Goal: Information Seeking & Learning: Learn about a topic

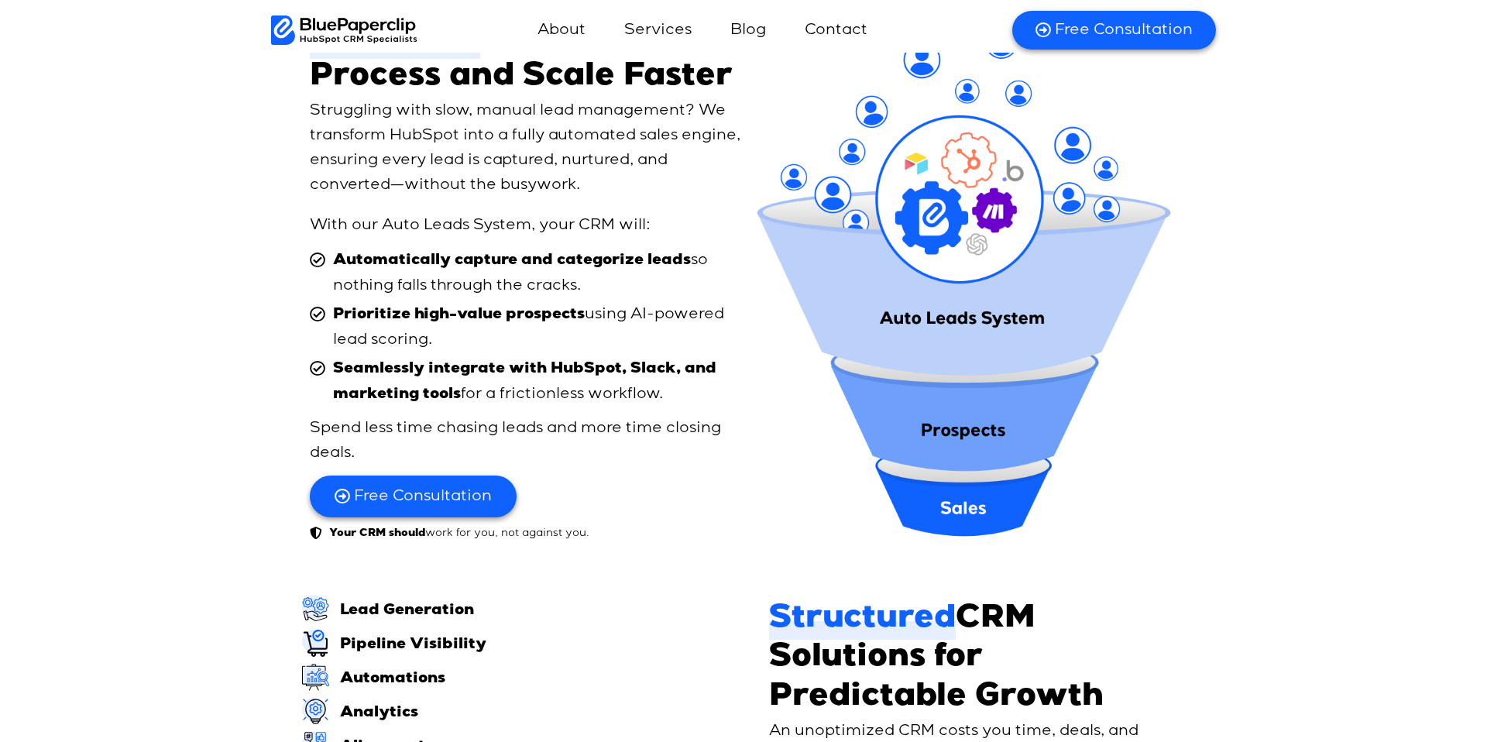
scroll to position [2232, 0]
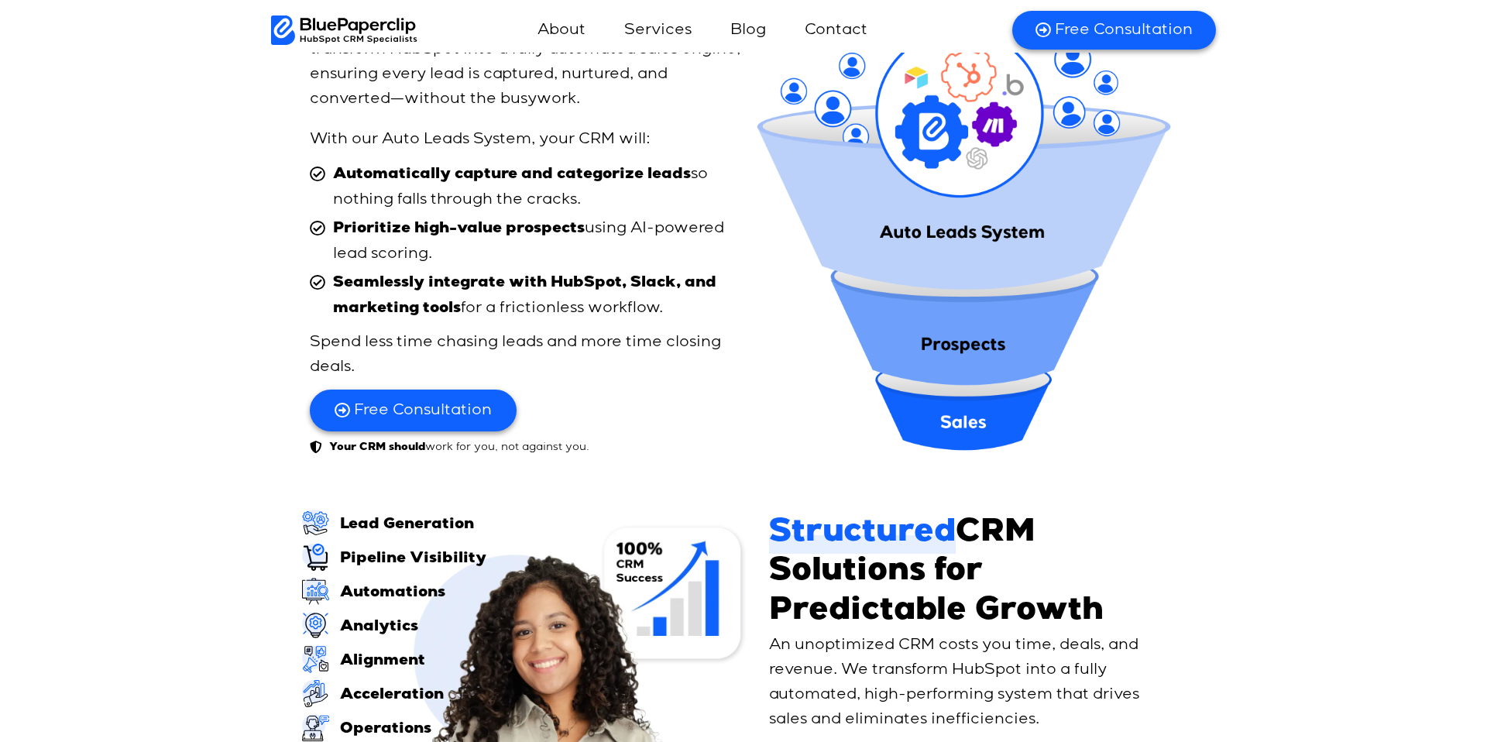
click at [873, 270] on img at bounding box center [963, 197] width 428 height 514
click at [882, 261] on img at bounding box center [963, 197] width 428 height 514
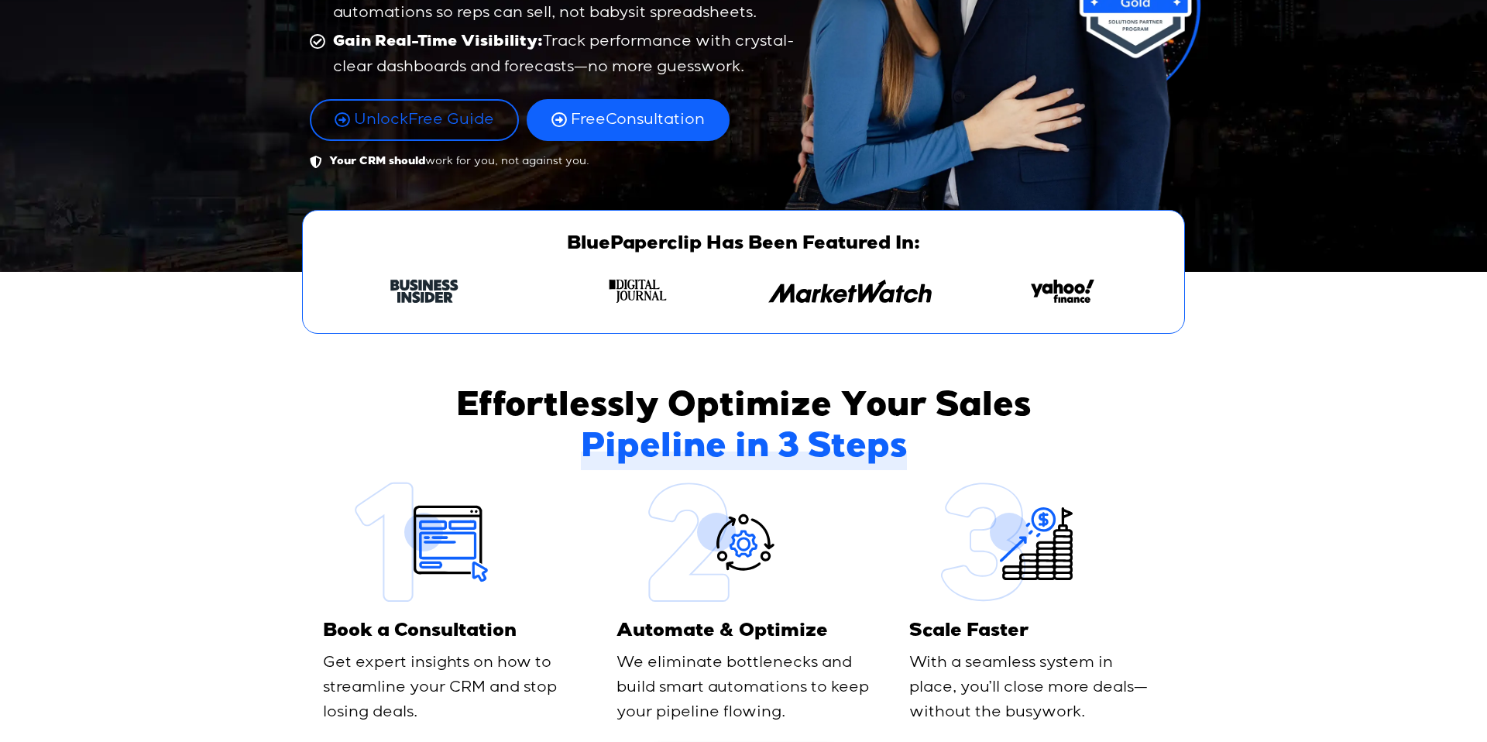
scroll to position [387, 0]
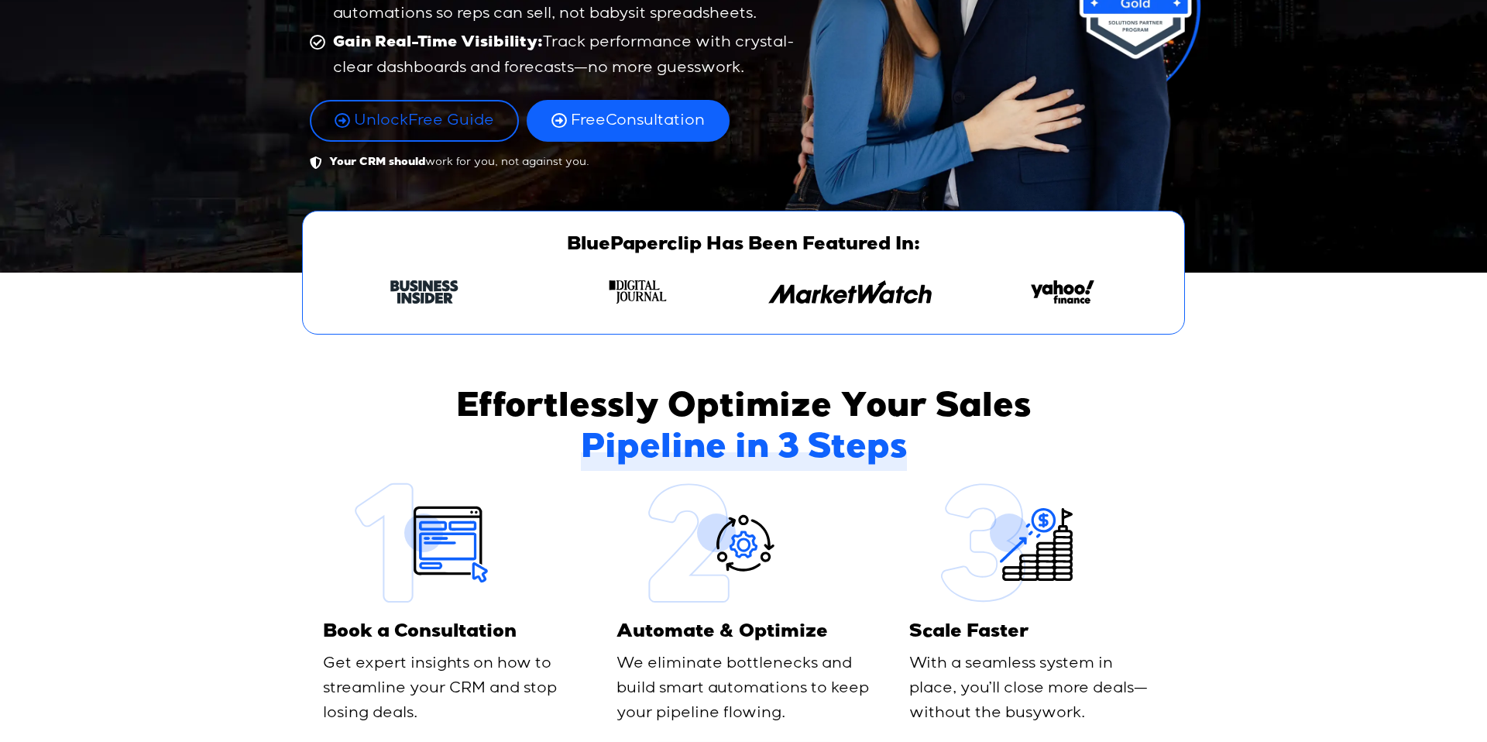
click at [452, 287] on img "1 / 4" at bounding box center [424, 291] width 68 height 23
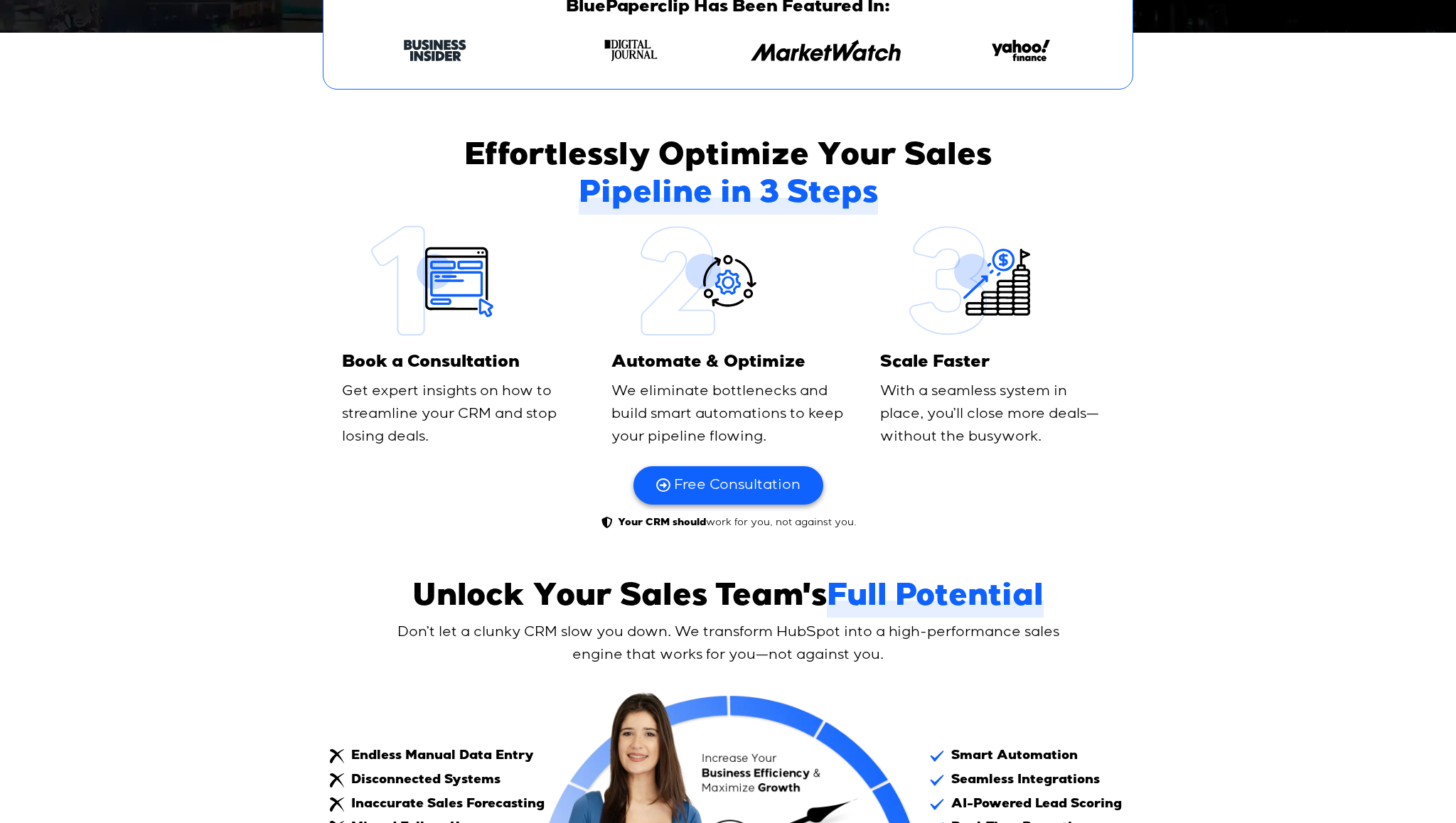
scroll to position [819, 0]
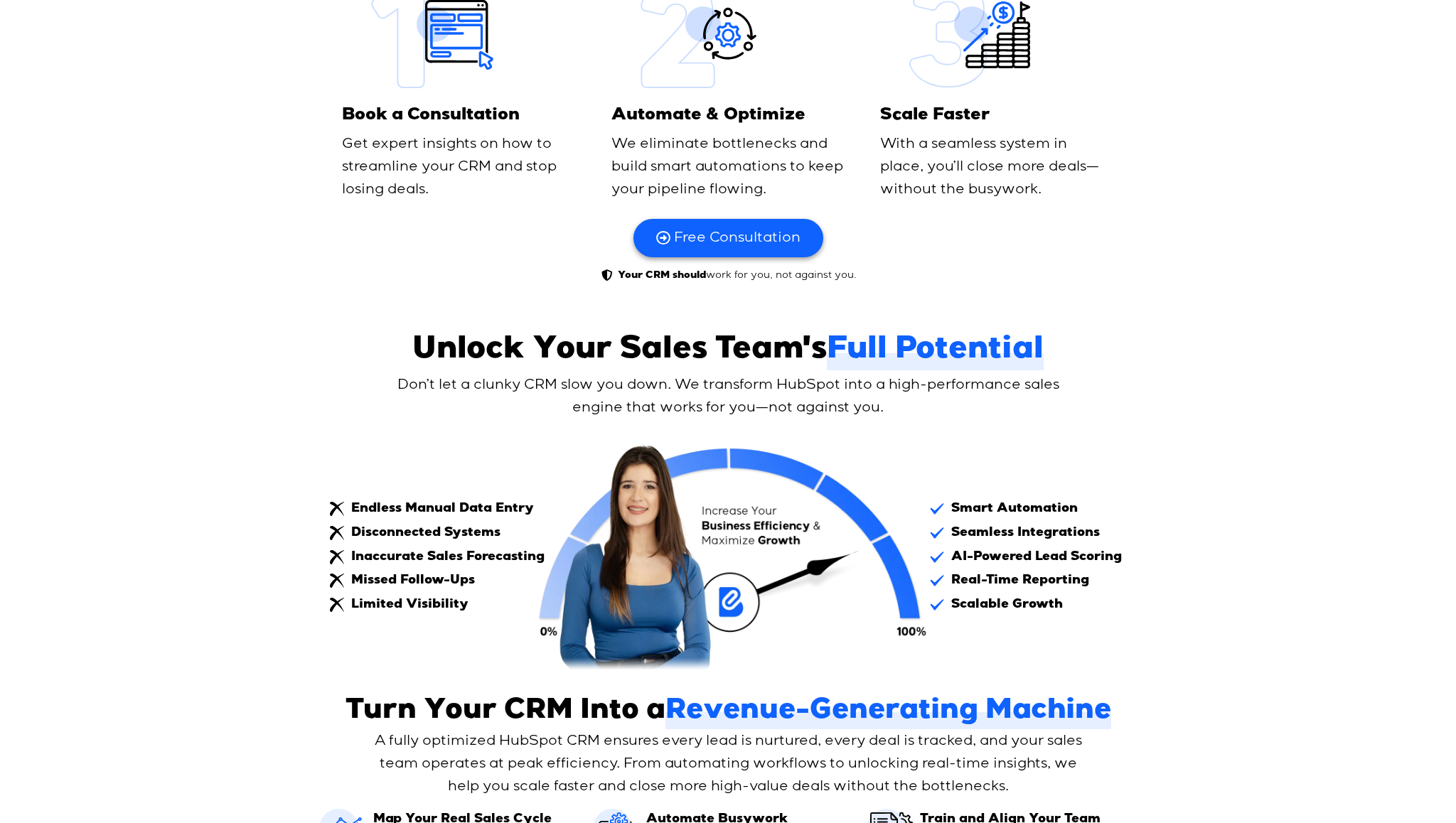
click at [642, 346] on h2 "Unlock Your Sales Team's Full Potential" at bounding box center [728, 351] width 671 height 38
click at [418, 354] on h2 "Unlock Your Sales Team's Full Potential" at bounding box center [728, 351] width 671 height 38
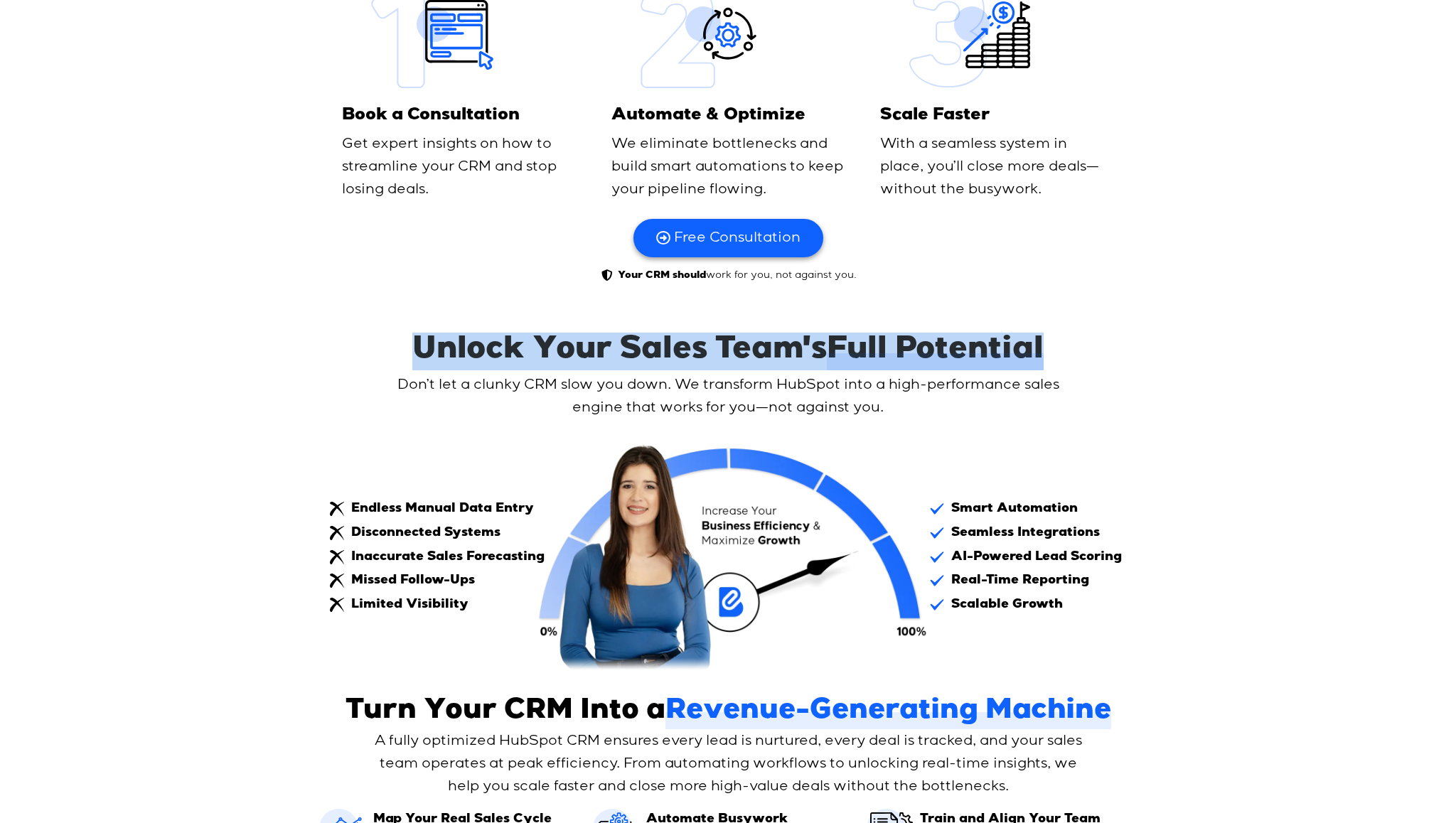
drag, startPoint x: 406, startPoint y: 352, endPoint x: 1072, endPoint y: 350, distance: 666.0
click at [1072, 350] on div "Unlock Your Sales Team's Full Potential Don’t let a clunky CRM slow you down. W…" at bounding box center [728, 748] width 810 height 844
copy h2 "Unlock Your Sales Team's Full Potential"
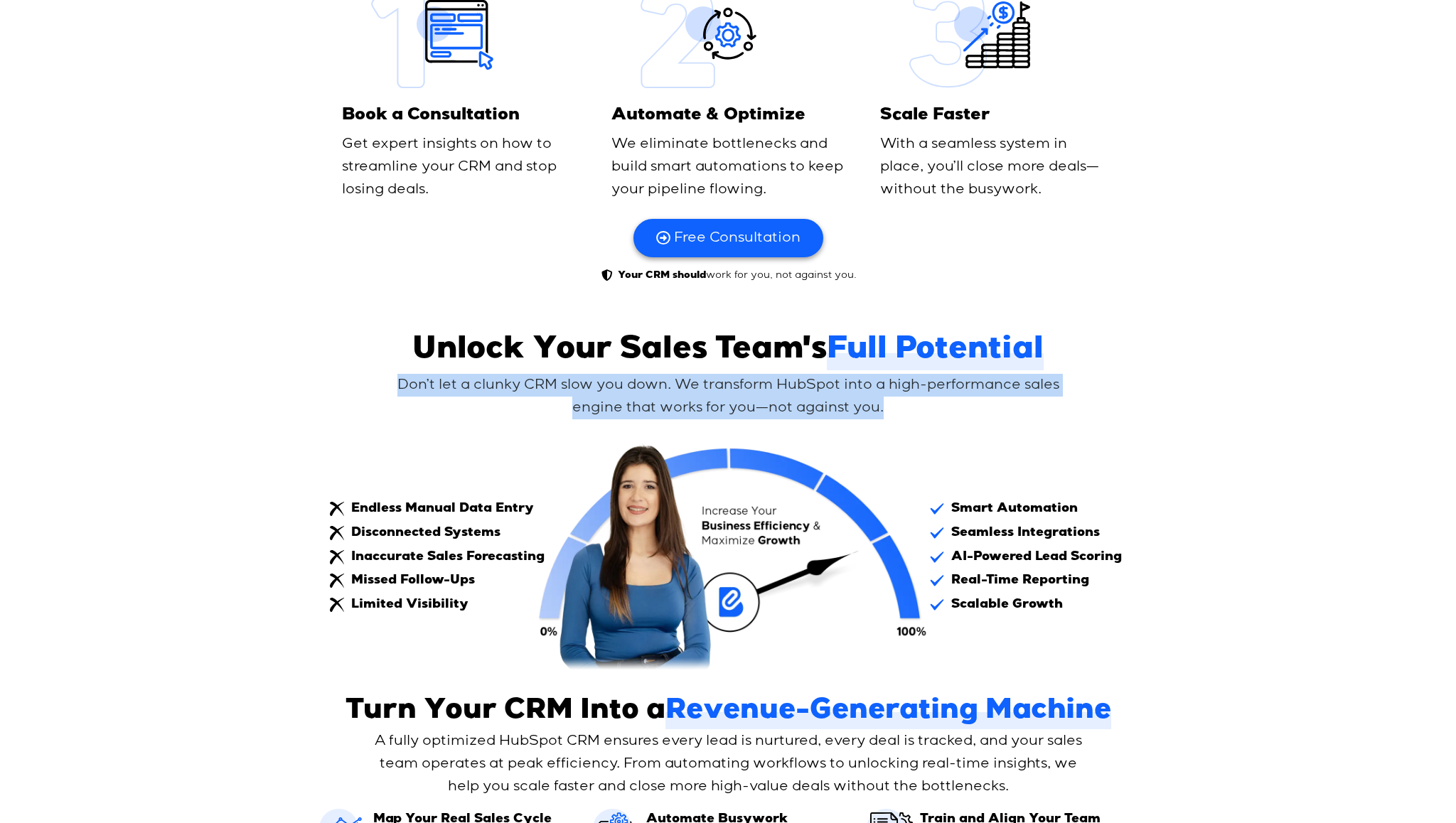
drag, startPoint x: 399, startPoint y: 386, endPoint x: 884, endPoint y: 413, distance: 485.8
click at [884, 413] on p "Don’t let a clunky CRM slow you down. We transform HubSpot into a high-performa…" at bounding box center [728, 396] width 711 height 46
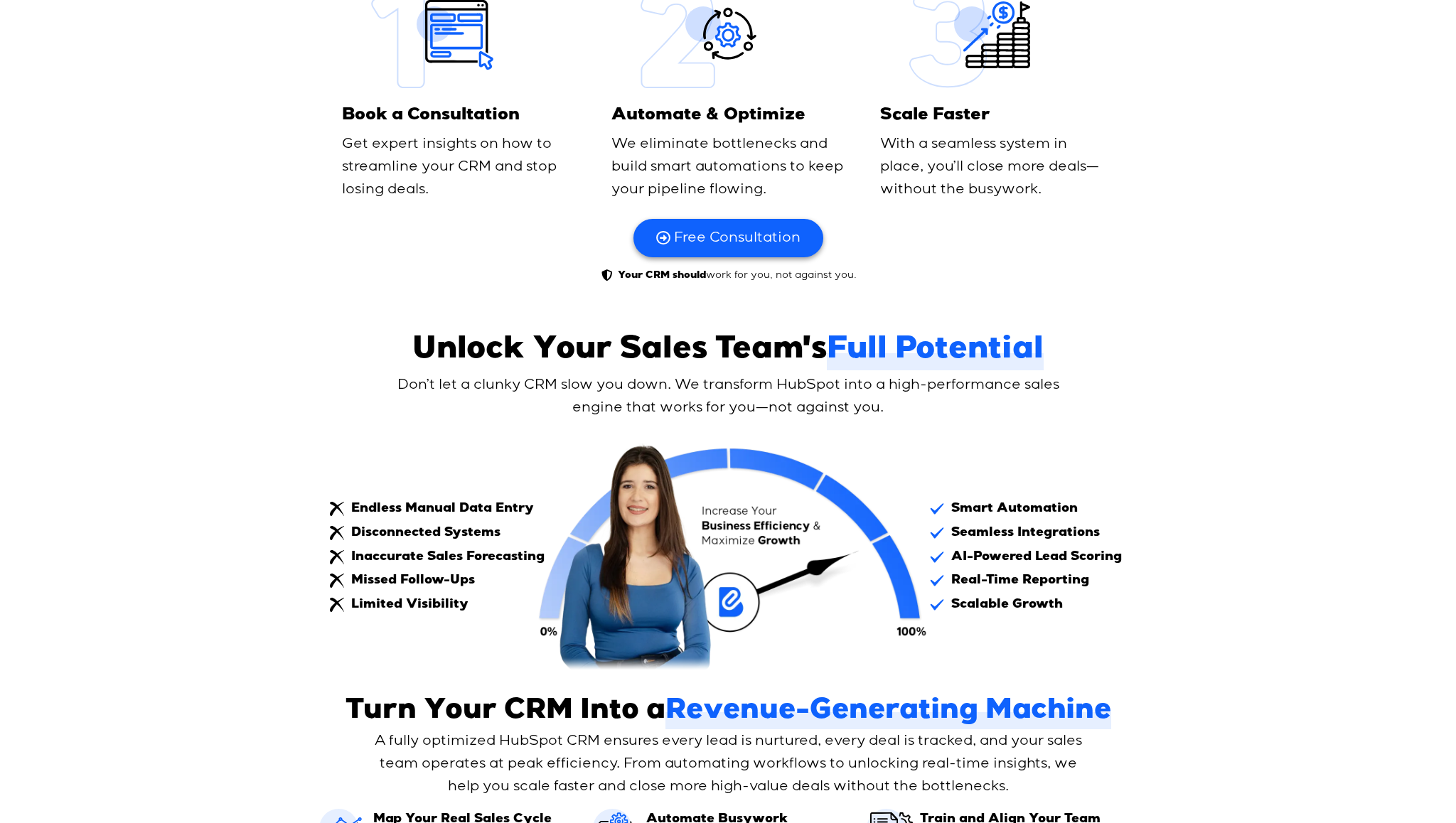
click at [913, 412] on p "Don’t let a clunky CRM slow you down. We transform HubSpot into a high-performa…" at bounding box center [728, 396] width 711 height 46
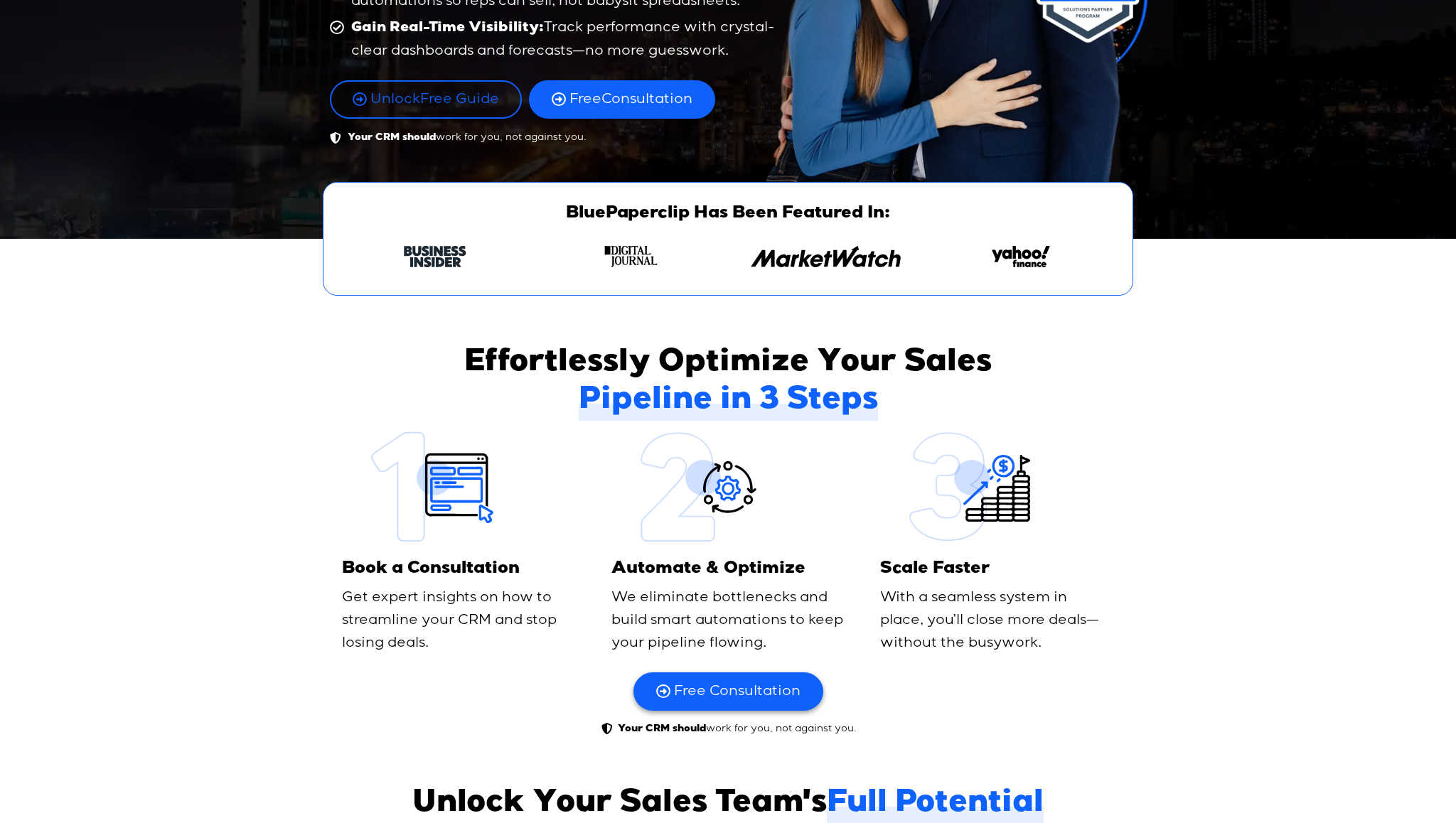
scroll to position [362, 0]
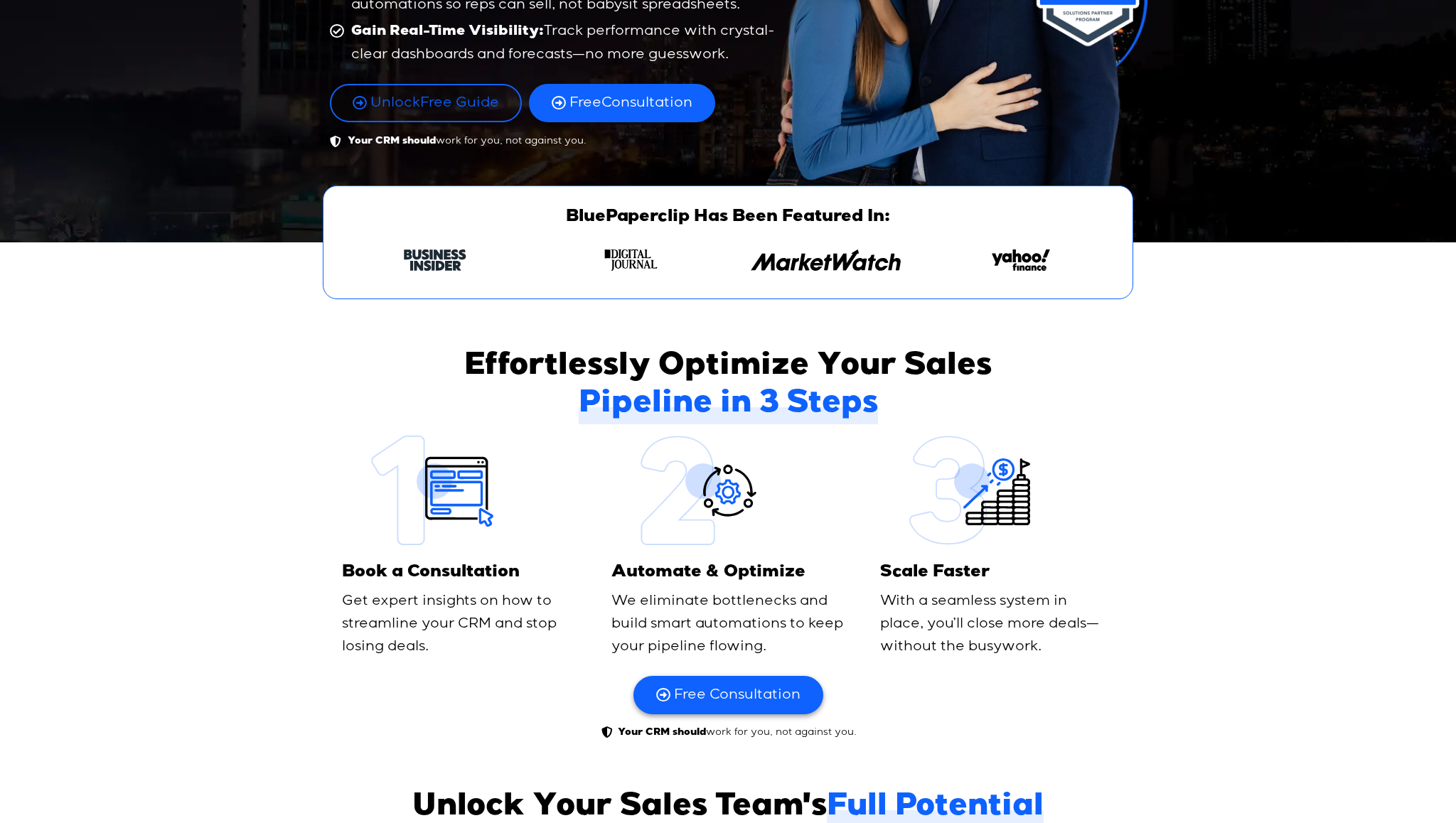
click at [474, 481] on icon at bounding box center [459, 491] width 71 height 71
click at [745, 680] on span "Your CRM should work for you, not against you." at bounding box center [735, 732] width 242 height 15
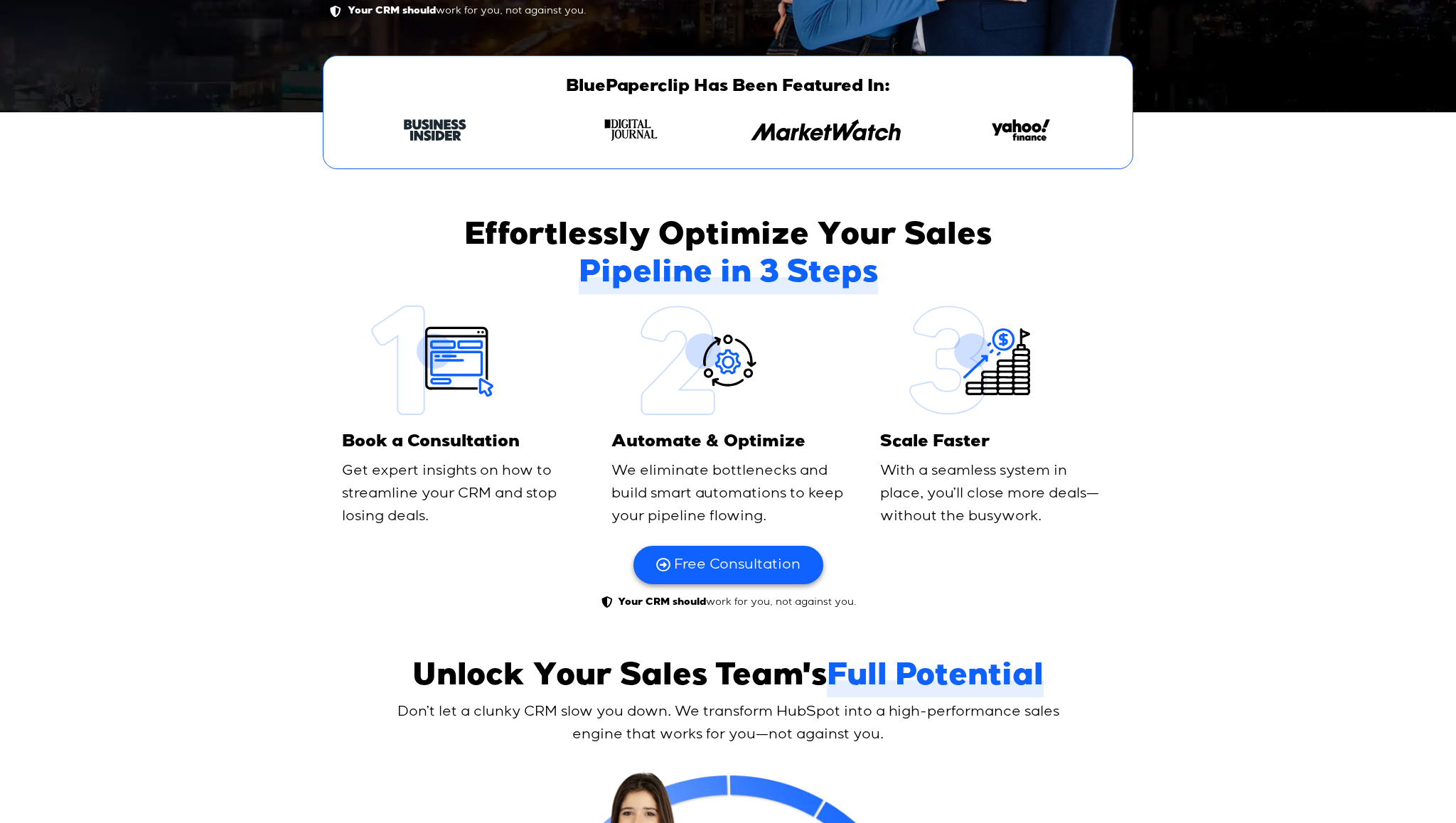
scroll to position [481, 0]
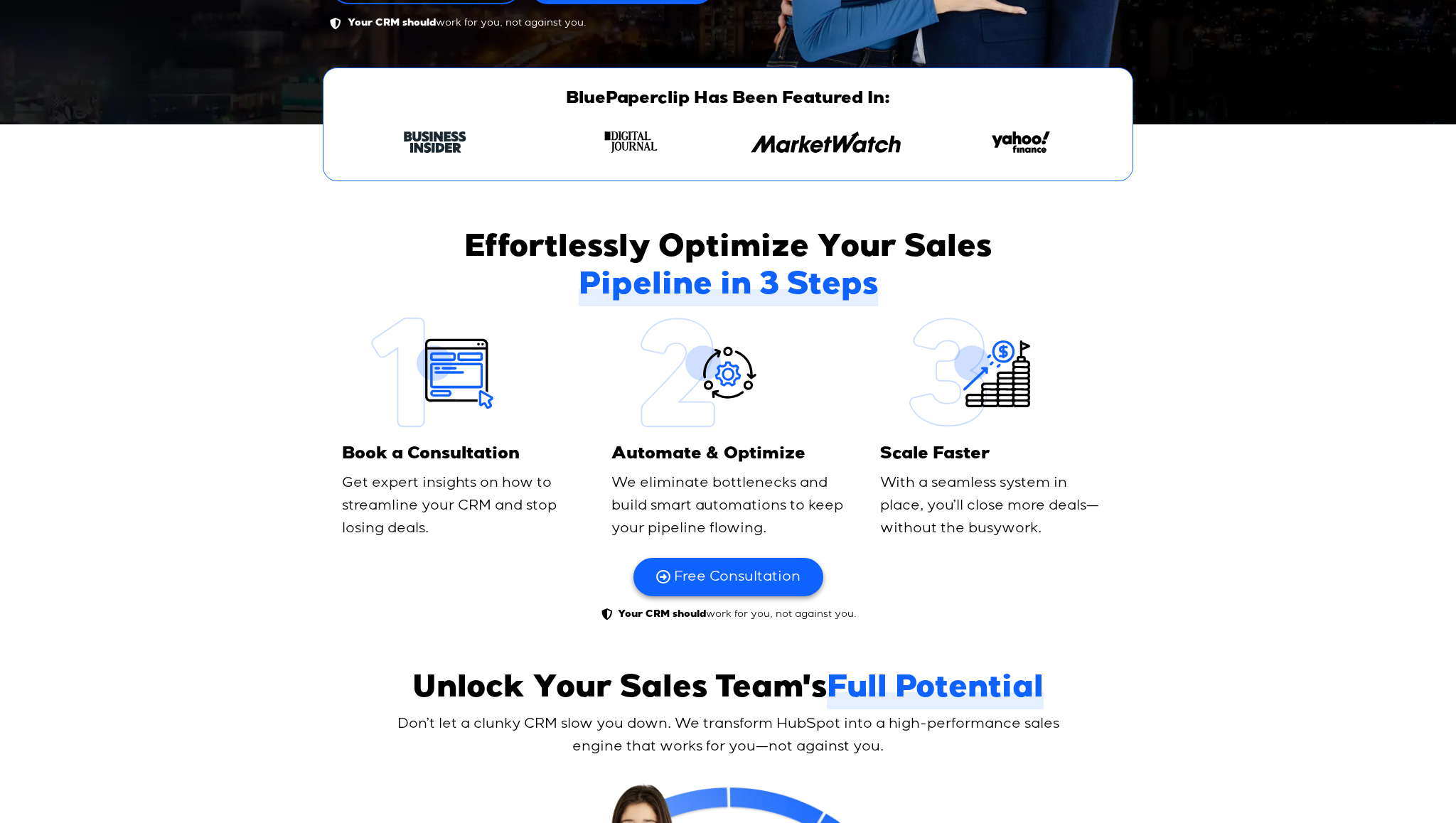
click at [438, 462] on span "Book a Consultation" at bounding box center [431, 455] width 178 height 17
drag, startPoint x: 346, startPoint y: 454, endPoint x: 519, endPoint y: 455, distance: 173.0
click at [519, 455] on span "Book a Consultation" at bounding box center [431, 455] width 178 height 17
copy span "Book a Consultation"
click at [639, 455] on span "Automate & Optimize" at bounding box center [707, 455] width 194 height 17
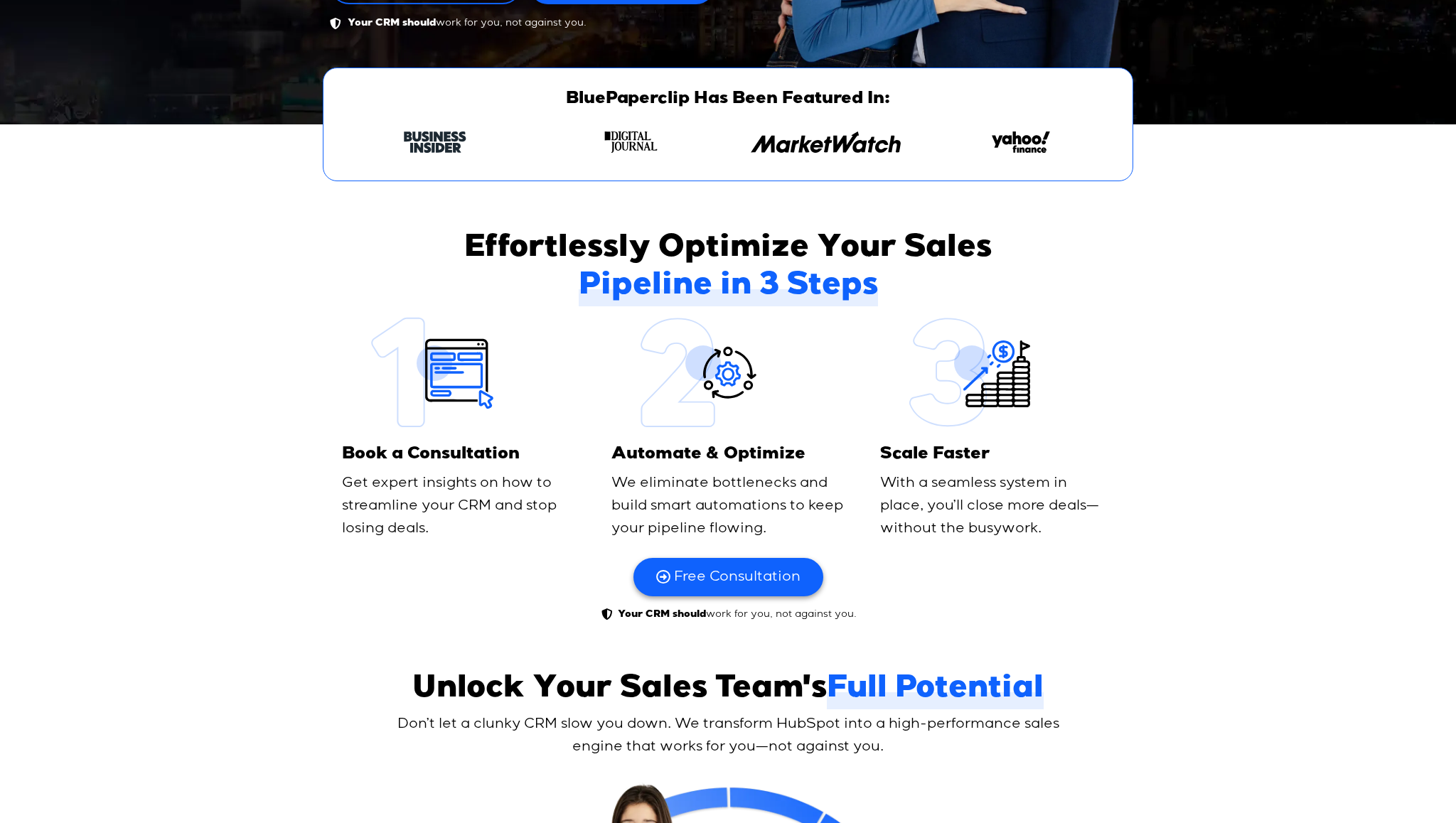
drag, startPoint x: 614, startPoint y: 456, endPoint x: 819, endPoint y: 456, distance: 205.0
click at [819, 456] on h3 "Automate & Optimize" at bounding box center [728, 455] width 233 height 20
copy span "Automate & Optimize"
click at [925, 455] on span "Scale Faster" at bounding box center [934, 455] width 109 height 17
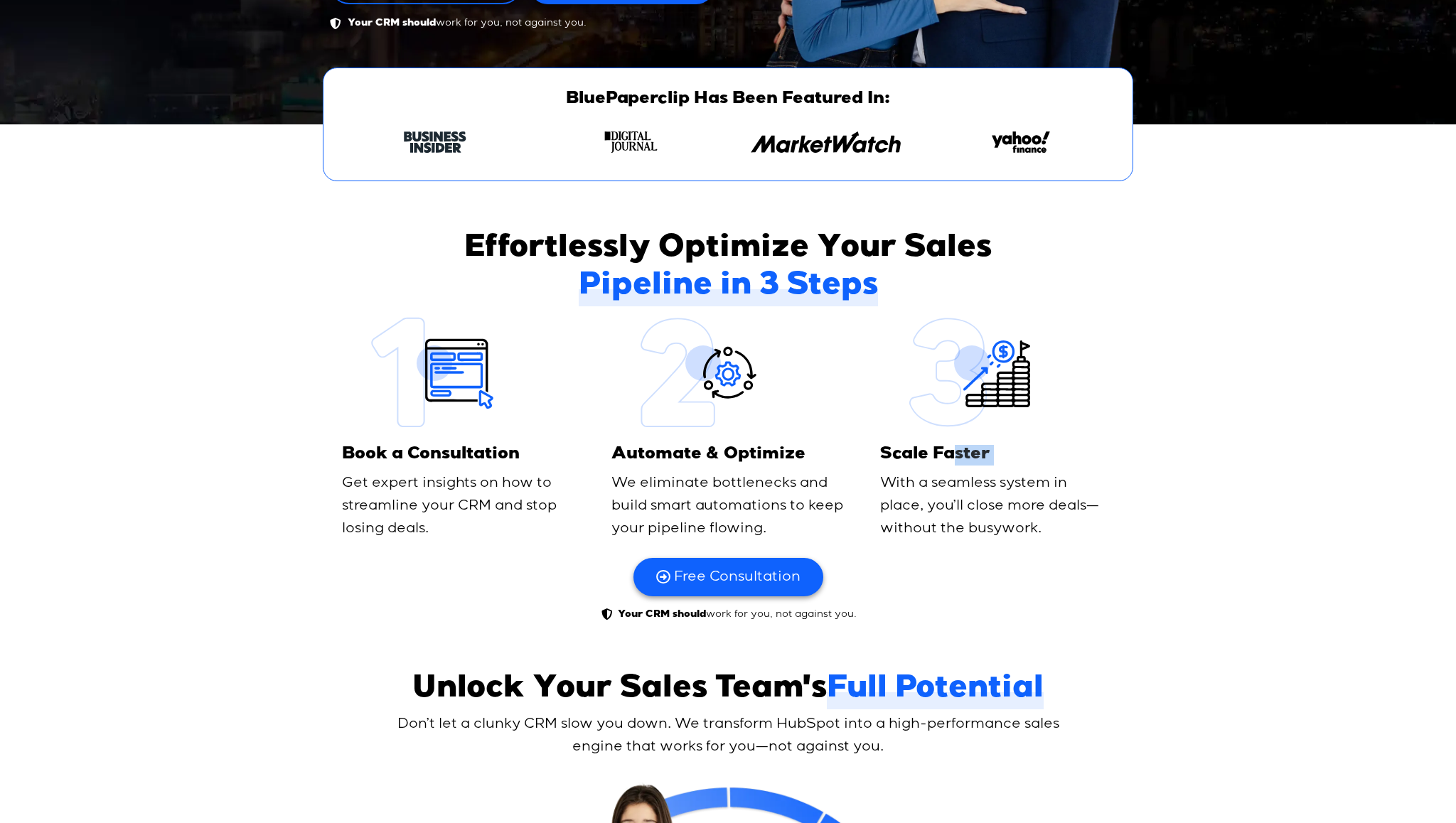
click at [925, 455] on span "Scale Faster" at bounding box center [934, 455] width 109 height 17
copy div "Scale Faster"
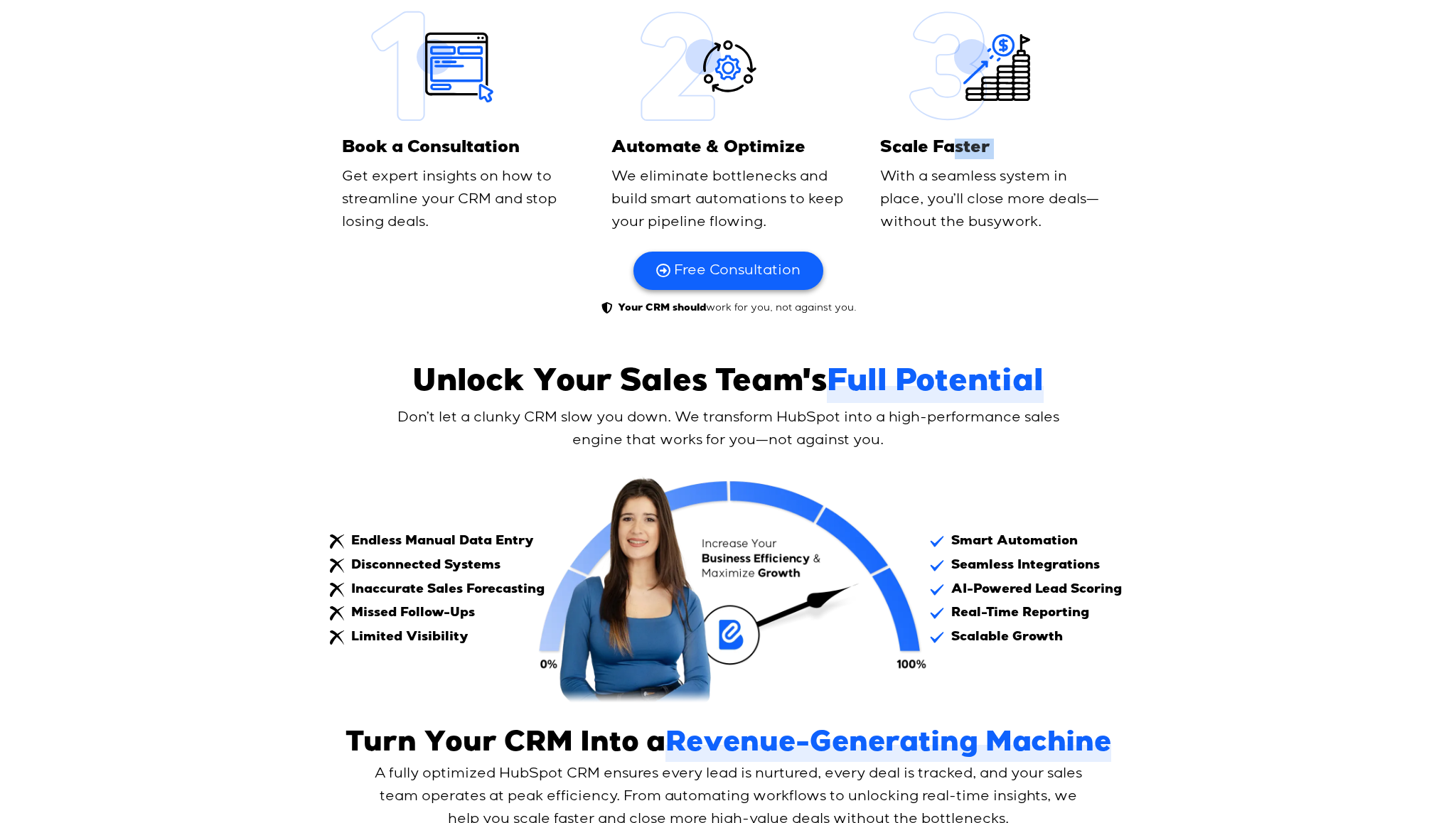
scroll to position [944, 0]
